Goal: Information Seeking & Learning: Check status

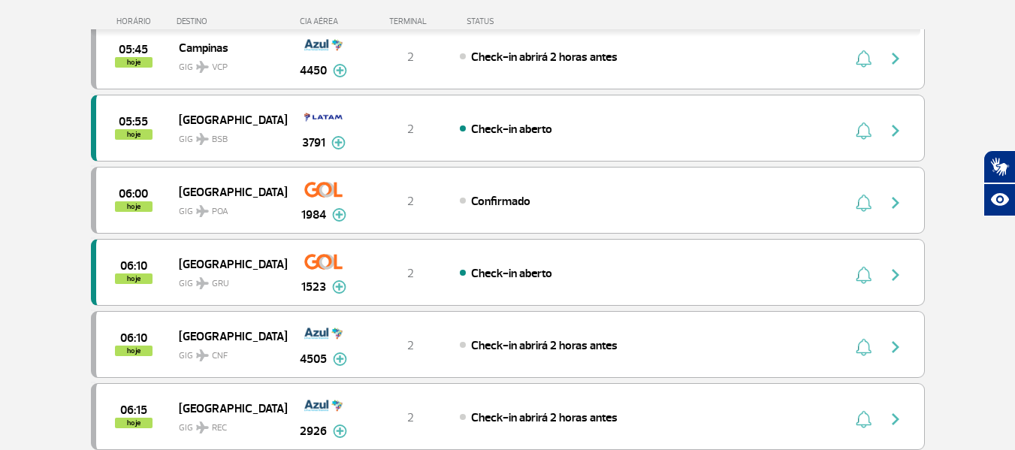
scroll to position [479, 0]
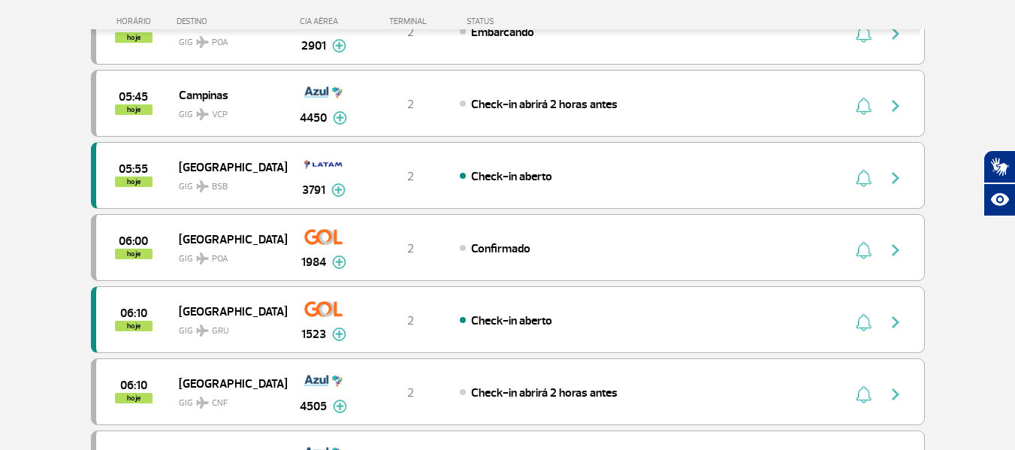
click at [413, 20] on div "TERMINAL" at bounding box center [410, 22] width 98 height 10
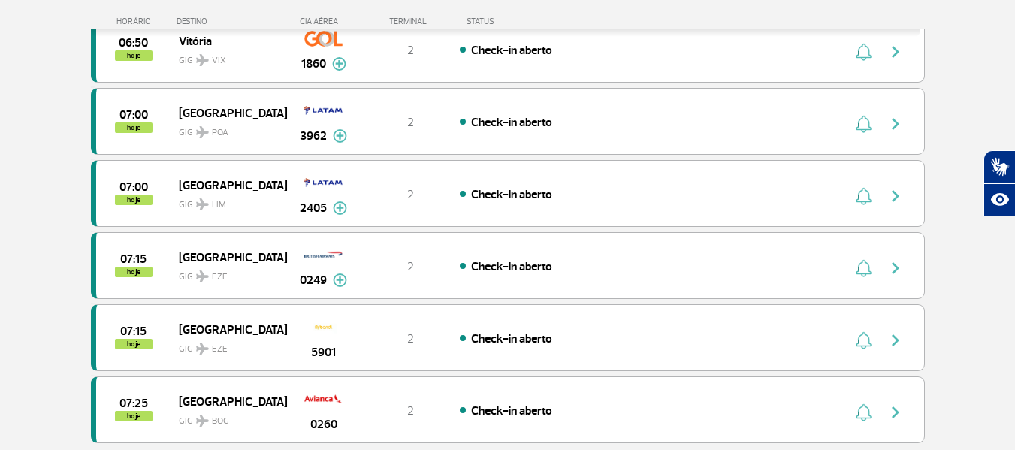
scroll to position [1250, 0]
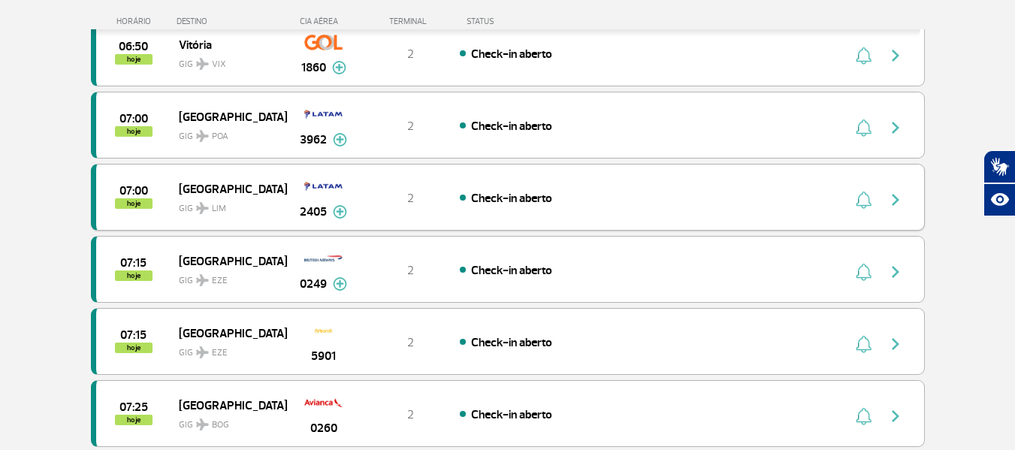
click at [890, 202] on img "button" at bounding box center [896, 200] width 18 height 18
click at [897, 201] on img "button" at bounding box center [896, 200] width 18 height 18
click at [338, 213] on img at bounding box center [340, 212] width 14 height 14
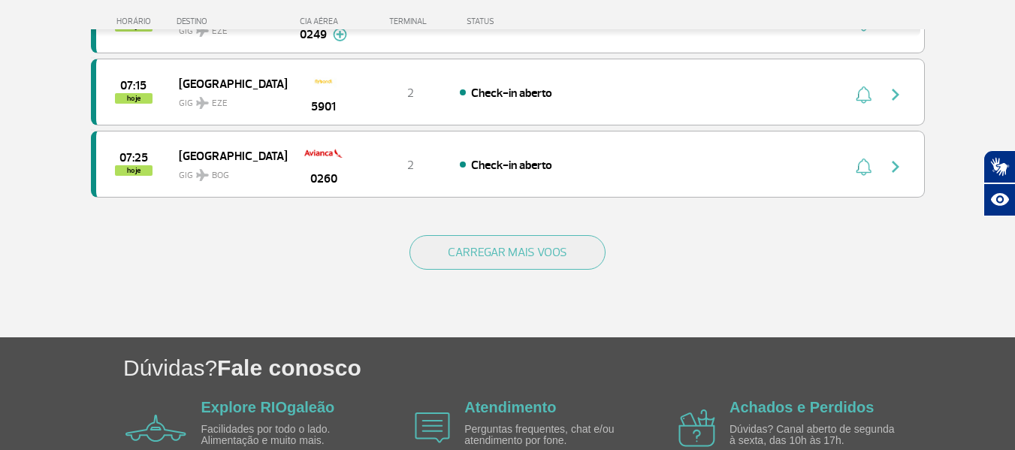
scroll to position [1632, 0]
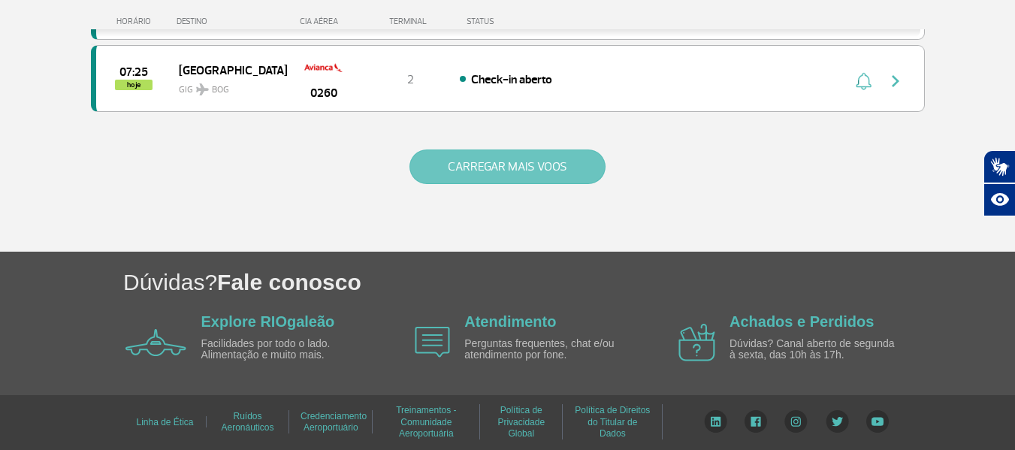
click at [552, 154] on button "CARREGAR MAIS VOOS" at bounding box center [508, 167] width 196 height 35
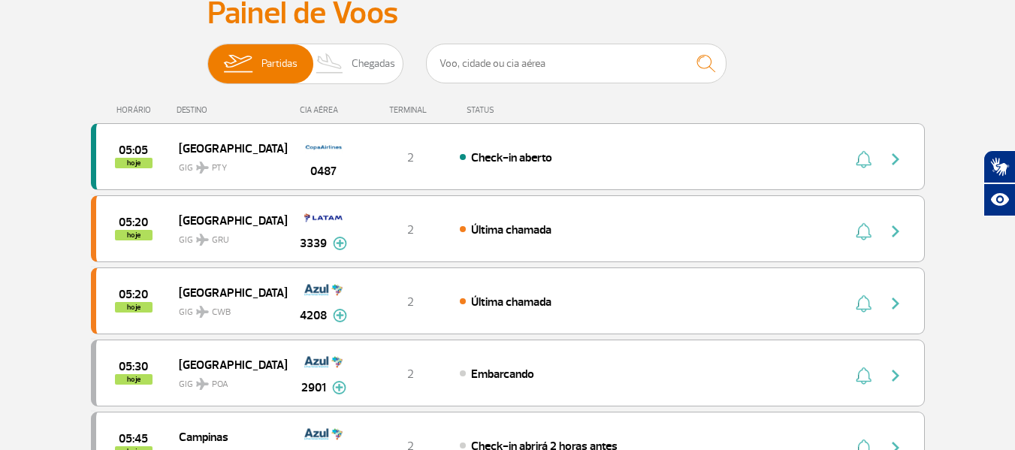
scroll to position [104, 0]
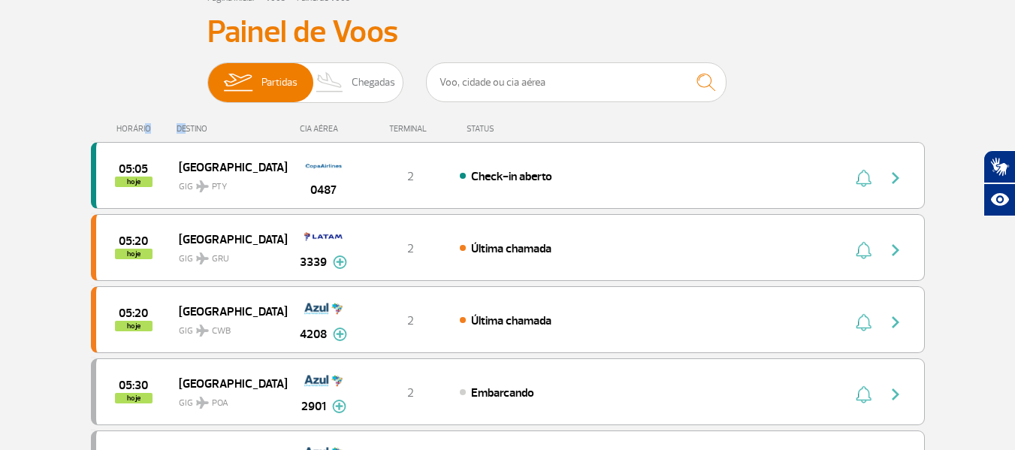
drag, startPoint x: 144, startPoint y: 125, endPoint x: 194, endPoint y: 125, distance: 50.3
click at [194, 125] on div "HORÁRIO DESTINO CIA AÉREA TERMINAL STATUS" at bounding box center [508, 121] width 834 height 29
click at [194, 125] on div "DESTINO" at bounding box center [232, 129] width 110 height 10
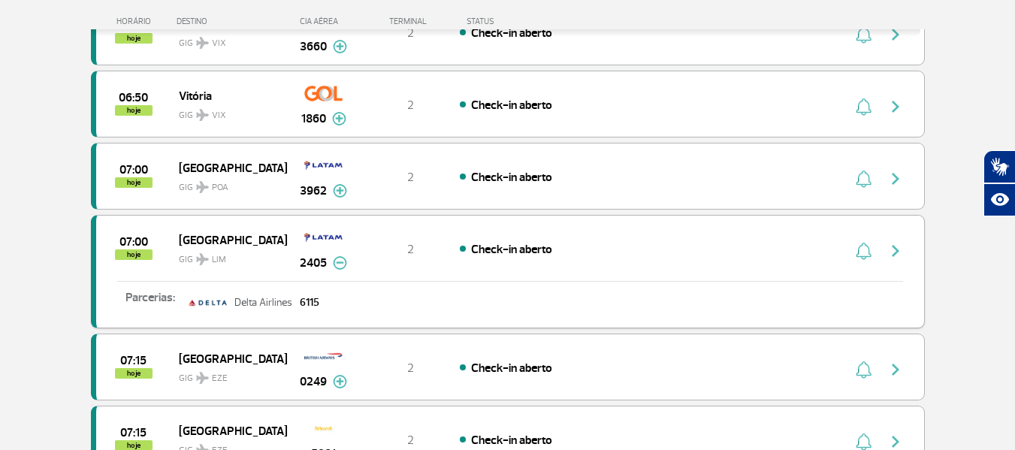
scroll to position [1212, 0]
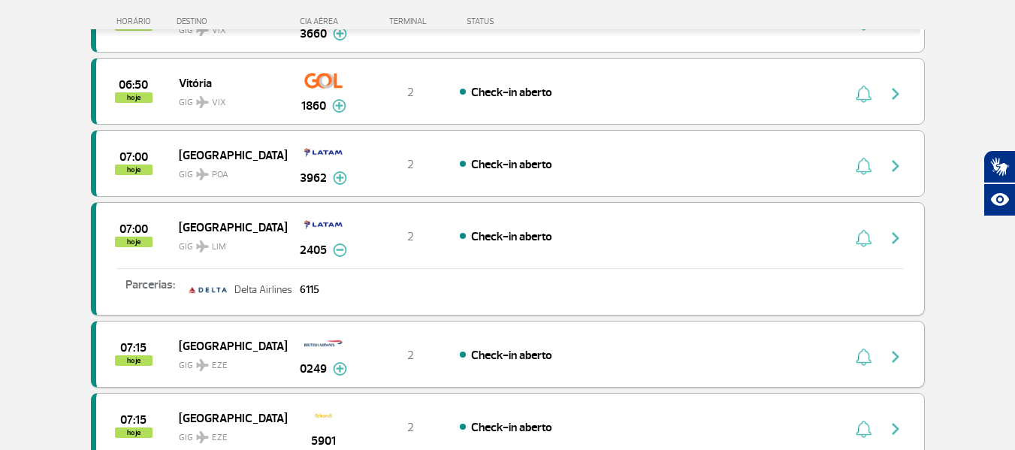
click at [327, 331] on img at bounding box center [323, 344] width 38 height 26
click at [343, 370] on img at bounding box center [340, 369] width 14 height 14
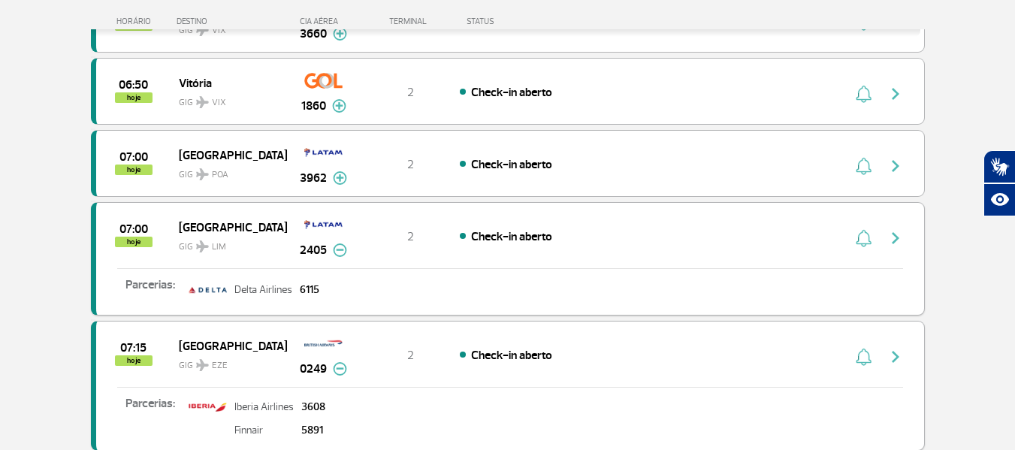
click at [887, 358] on img "button" at bounding box center [896, 357] width 18 height 18
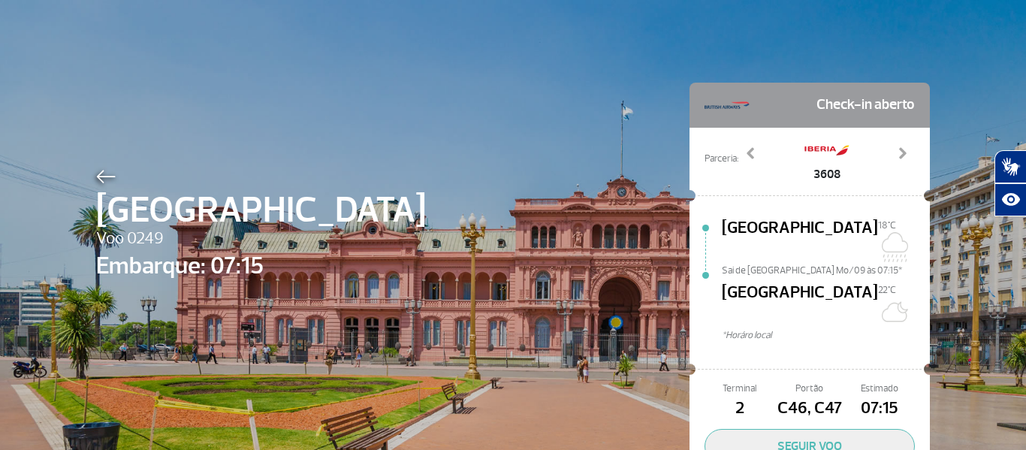
click at [104, 181] on img at bounding box center [106, 177] width 20 height 14
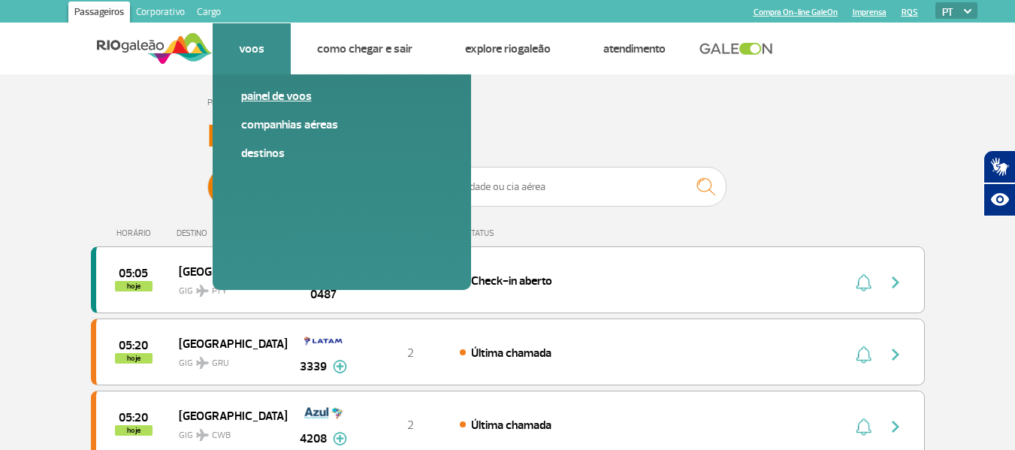
click at [278, 103] on link "Painel de voos" at bounding box center [341, 96] width 201 height 17
click at [263, 95] on link "Painel de voos" at bounding box center [341, 96] width 201 height 17
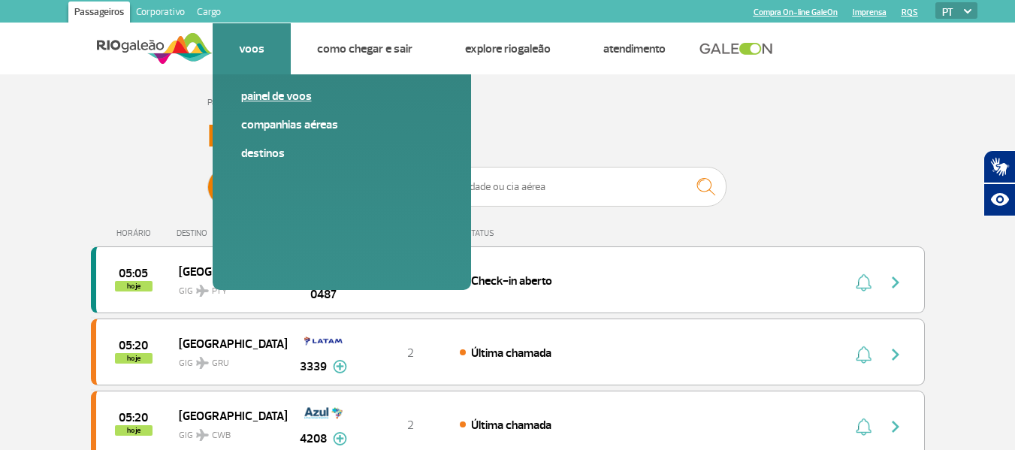
click at [263, 95] on link "Painel de voos" at bounding box center [341, 96] width 201 height 17
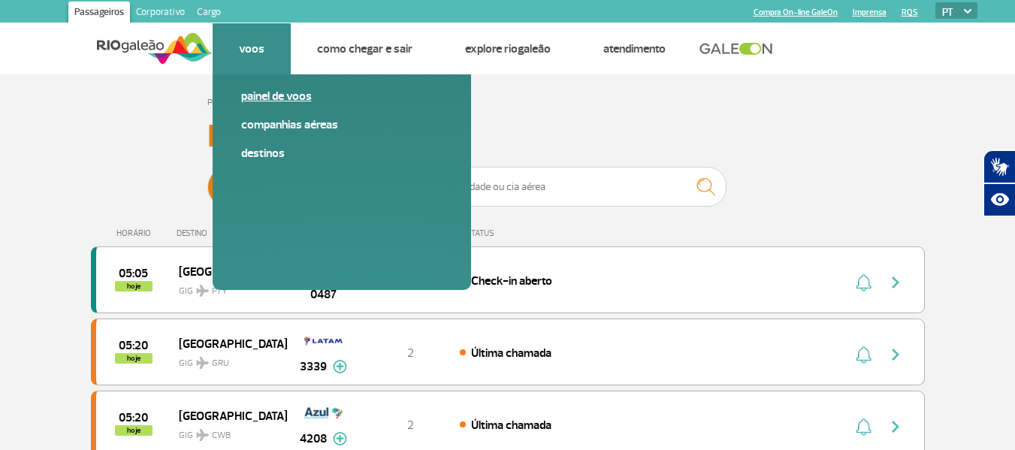
click at [301, 93] on link "Painel de voos" at bounding box center [341, 96] width 201 height 17
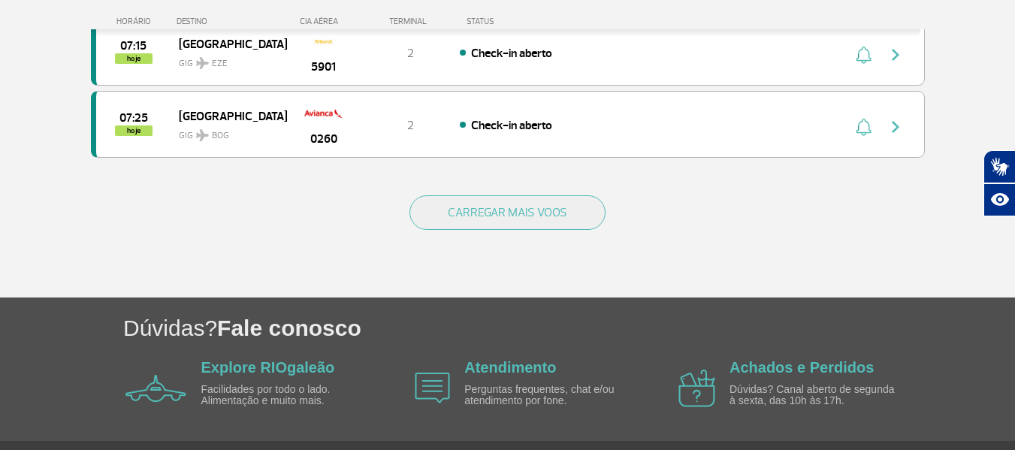
scroll to position [1586, 0]
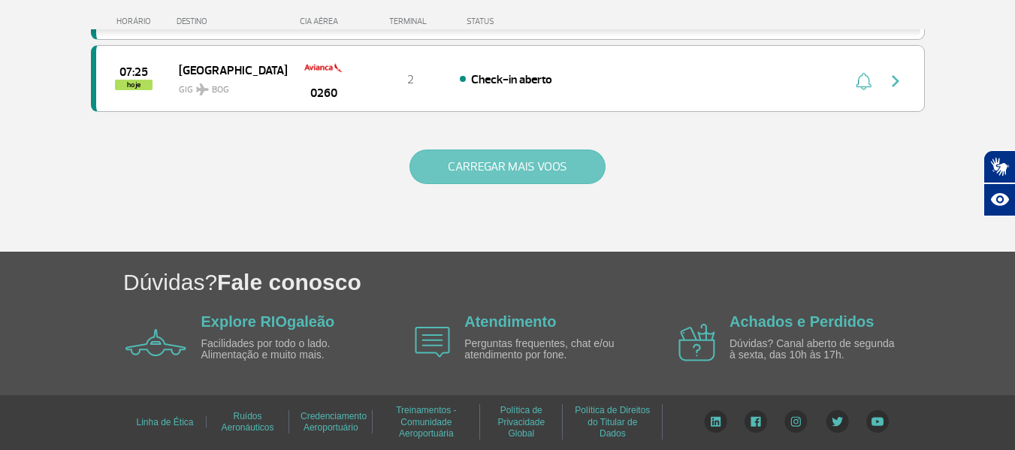
click at [564, 174] on button "CARREGAR MAIS VOOS" at bounding box center [508, 167] width 196 height 35
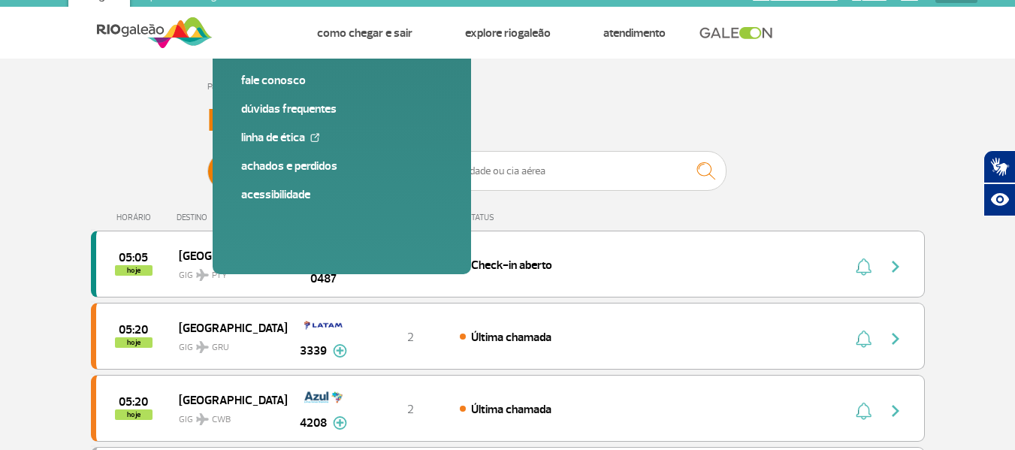
scroll to position [0, 0]
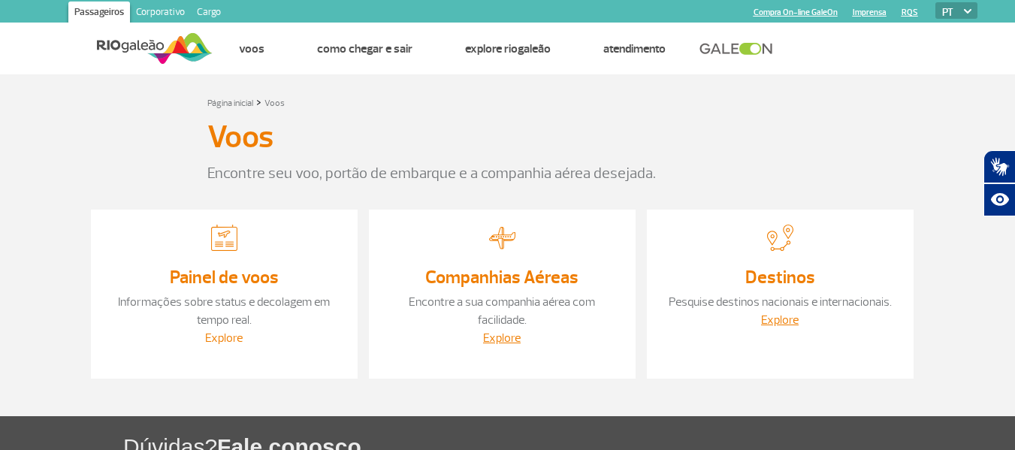
click at [235, 337] on link "Explore" at bounding box center [224, 338] width 38 height 15
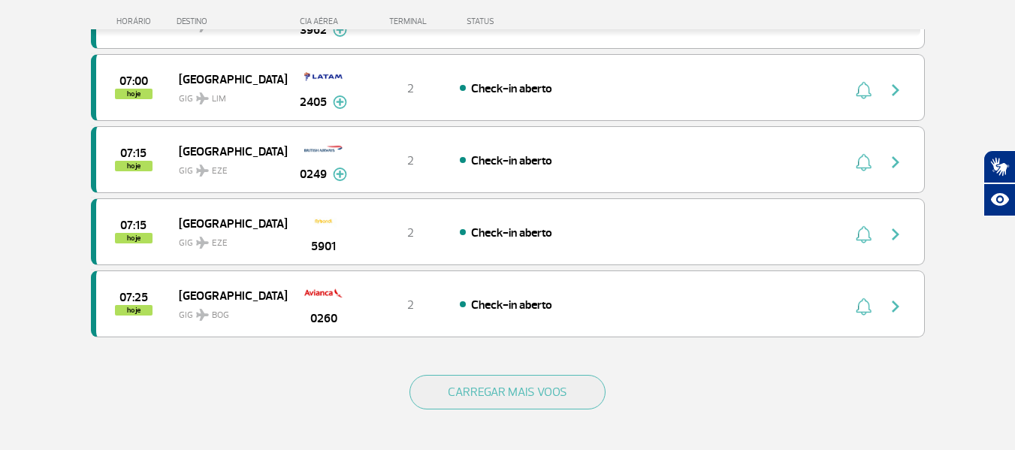
scroll to position [1378, 0]
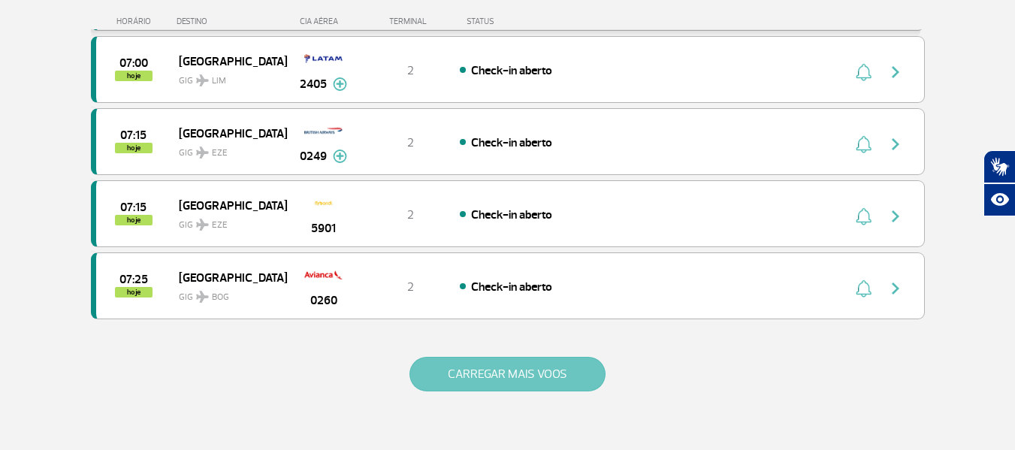
click at [503, 388] on button "CARREGAR MAIS VOOS" at bounding box center [508, 374] width 196 height 35
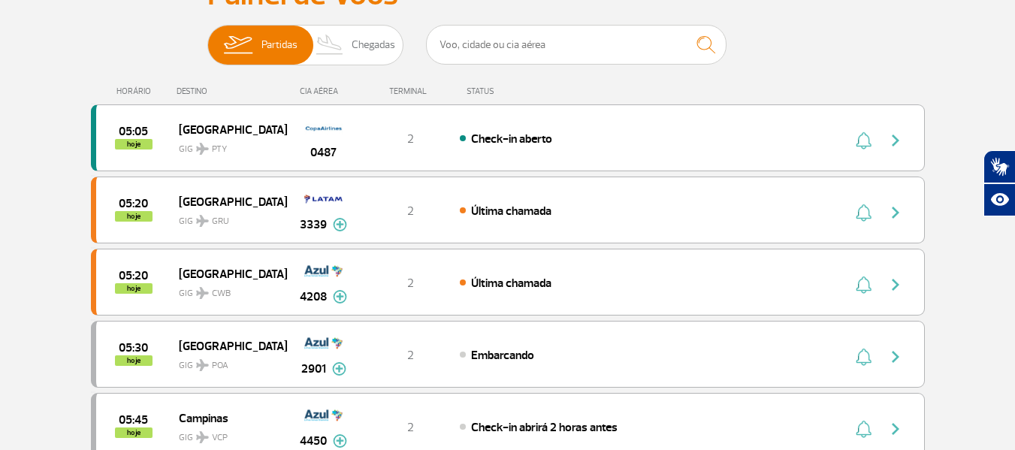
scroll to position [0, 0]
